Goal: Share content: Share content

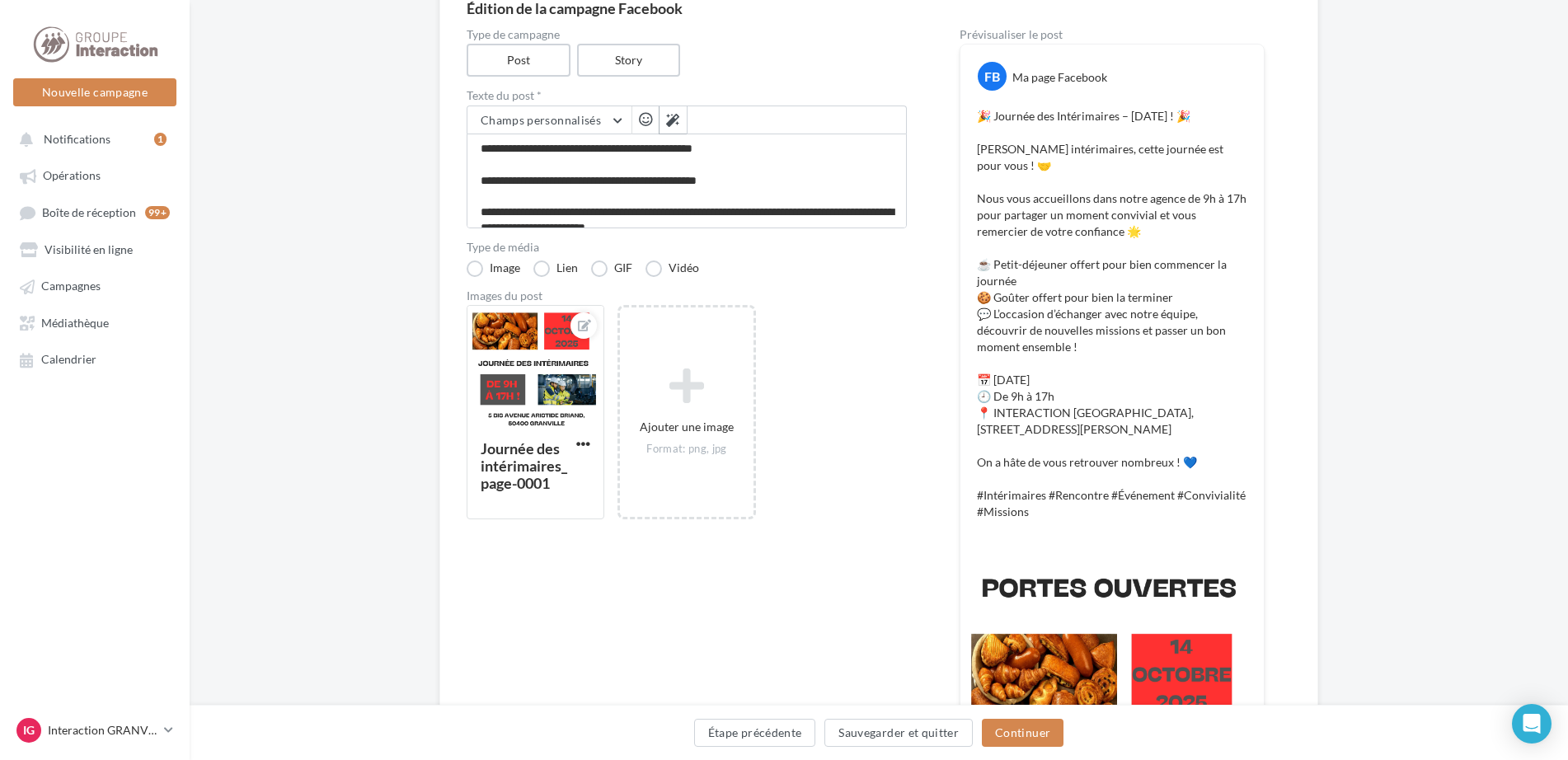
scroll to position [82, 0]
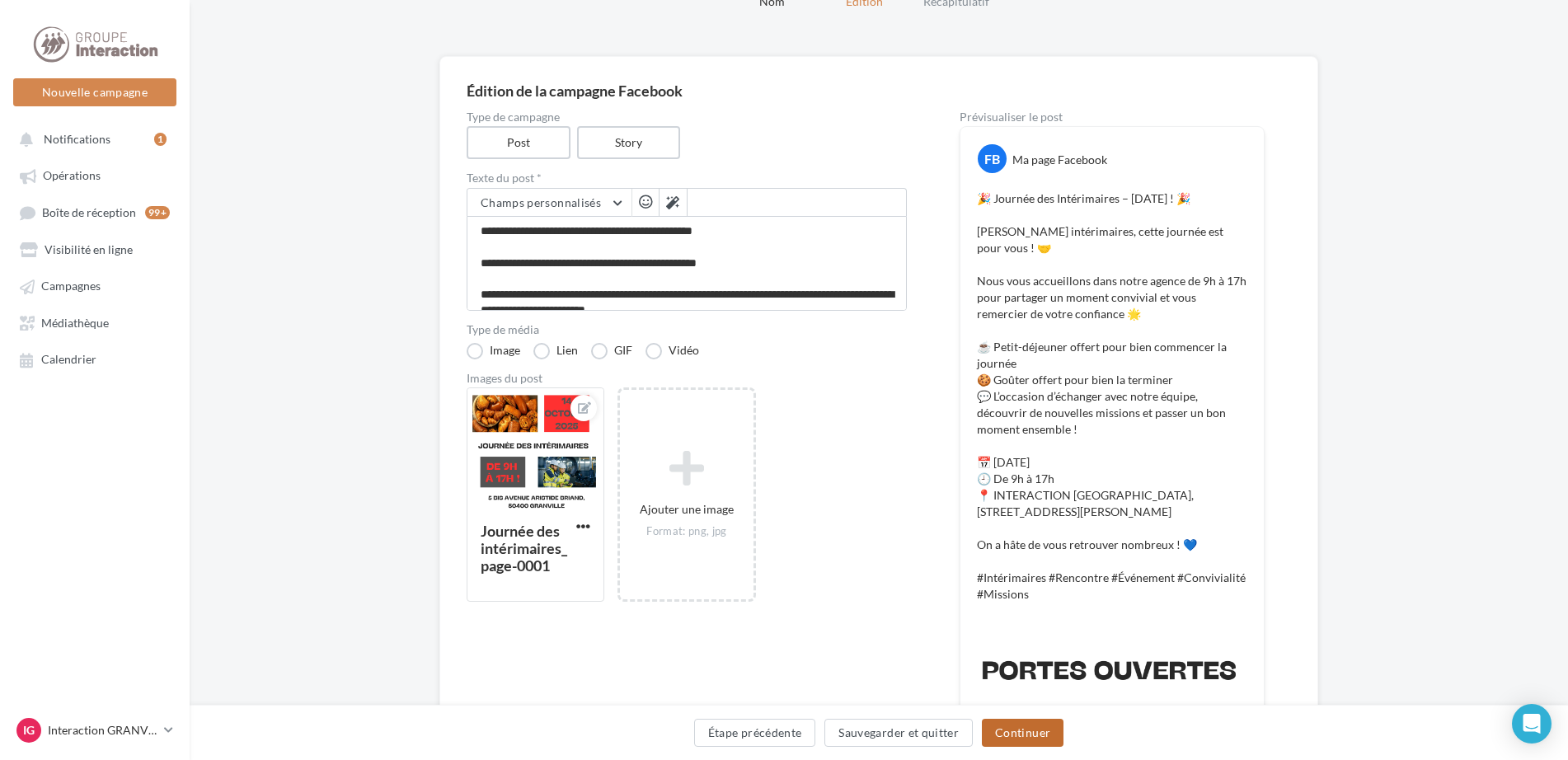
click at [1058, 745] on button "Continuer" at bounding box center [1022, 733] width 81 height 28
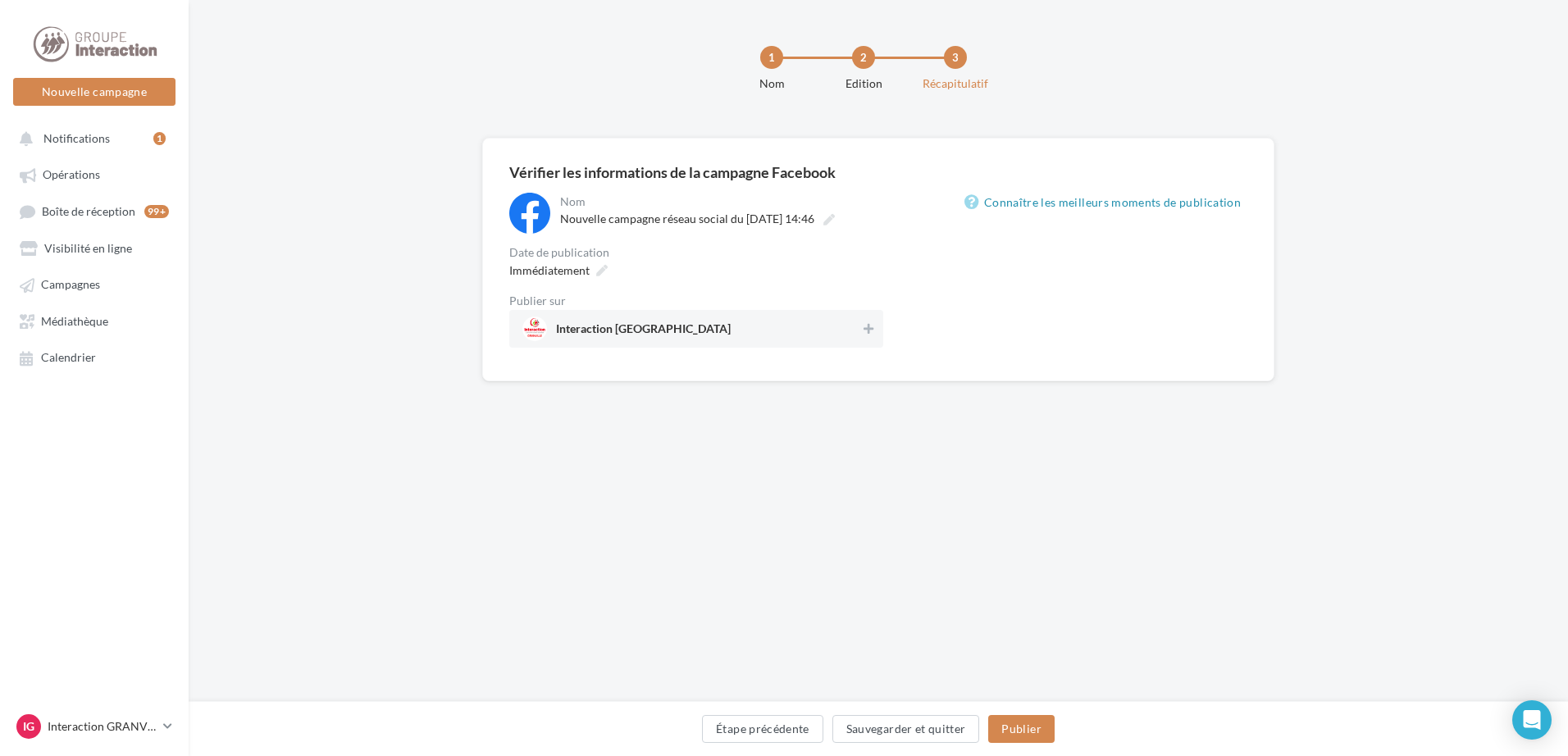
click at [818, 324] on span "Interaction [GEOGRAPHIC_DATA]" at bounding box center [691, 329] width 338 height 24
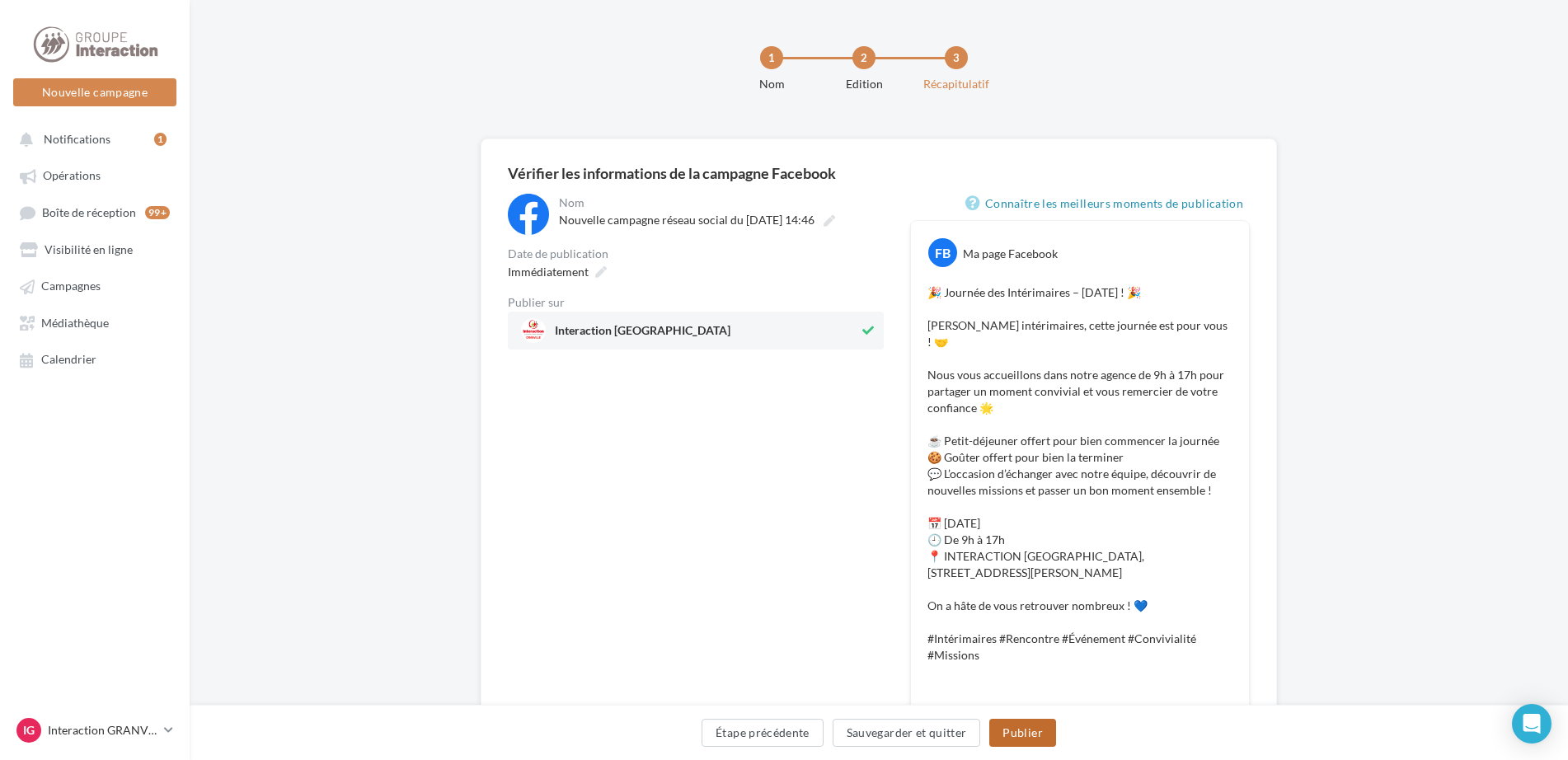
click at [1013, 741] on button "Publier" at bounding box center [1022, 733] width 66 height 28
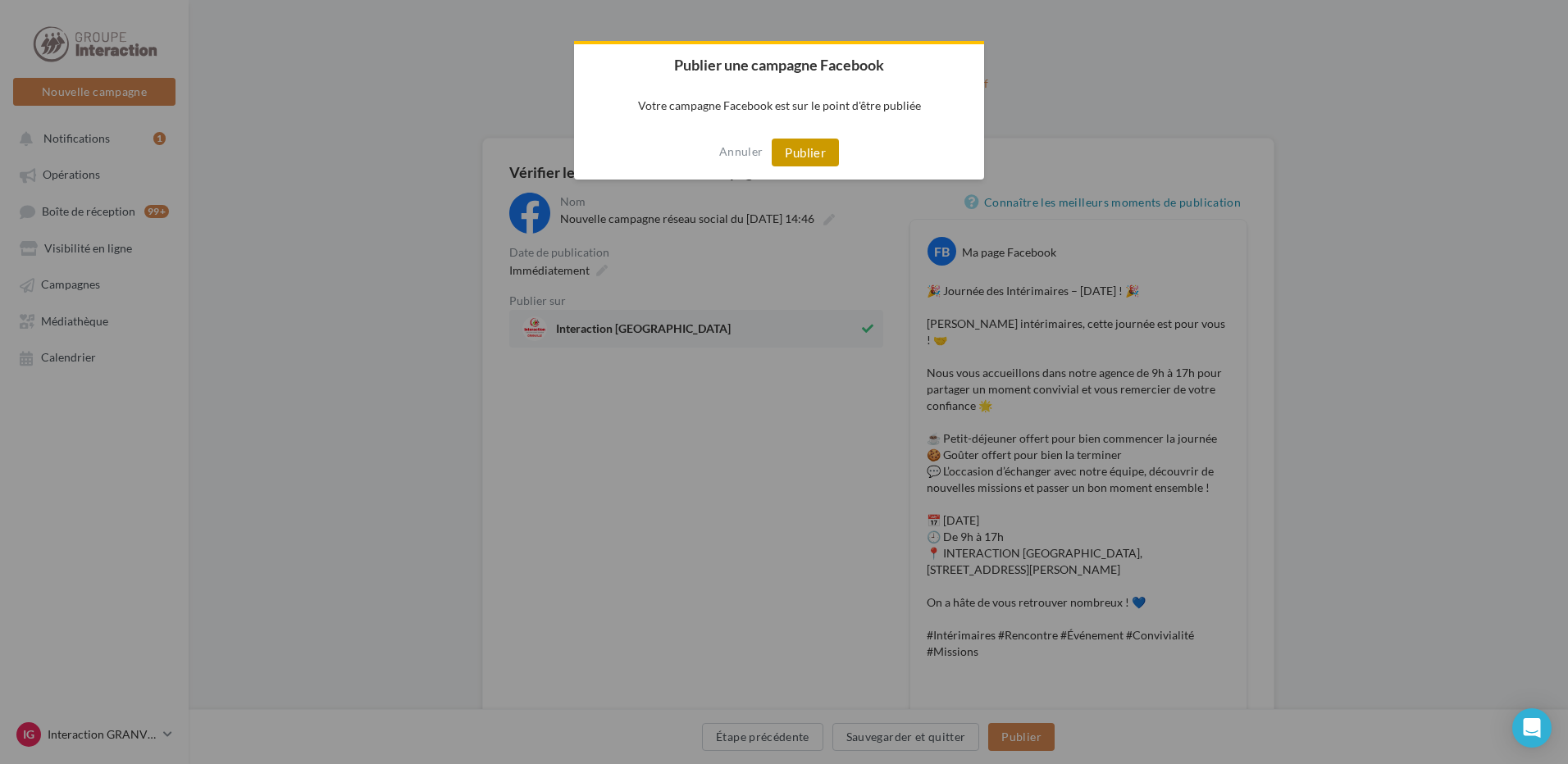
click at [812, 149] on button "Publier" at bounding box center [805, 152] width 67 height 28
